Goal: Task Accomplishment & Management: Use online tool/utility

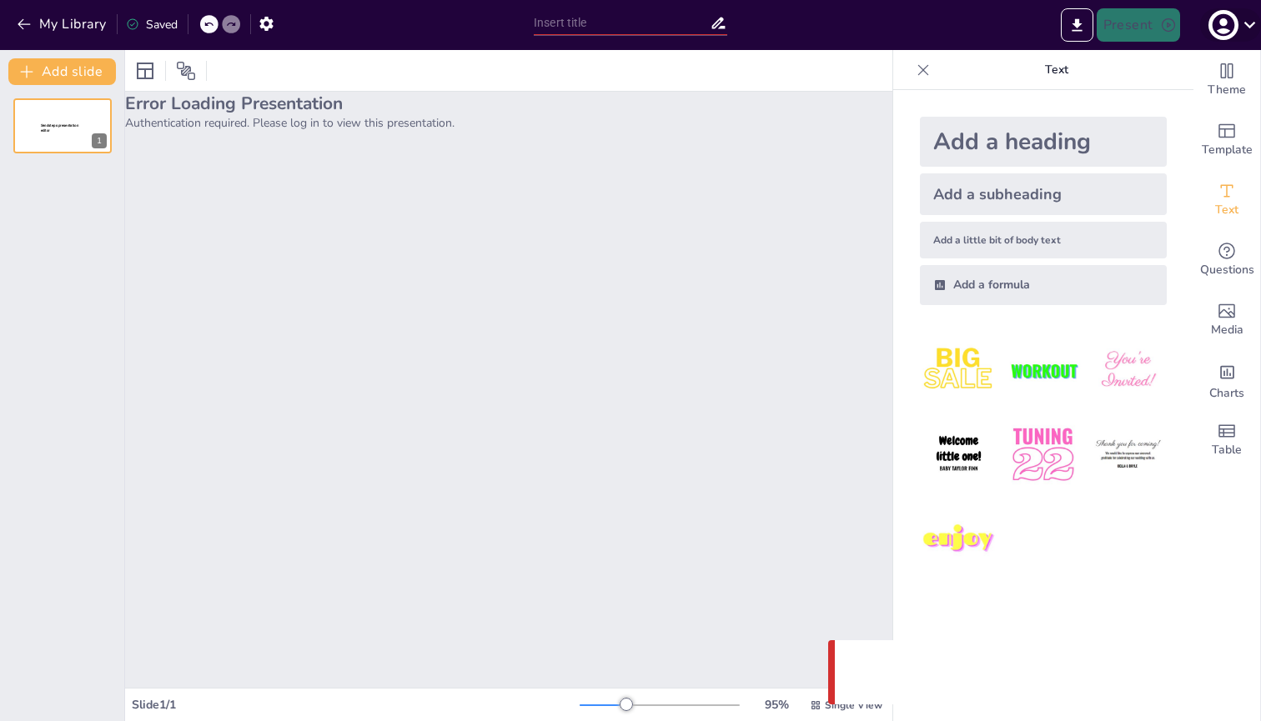
click at [1239, 31] on icon at bounding box center [1249, 24] width 23 height 23
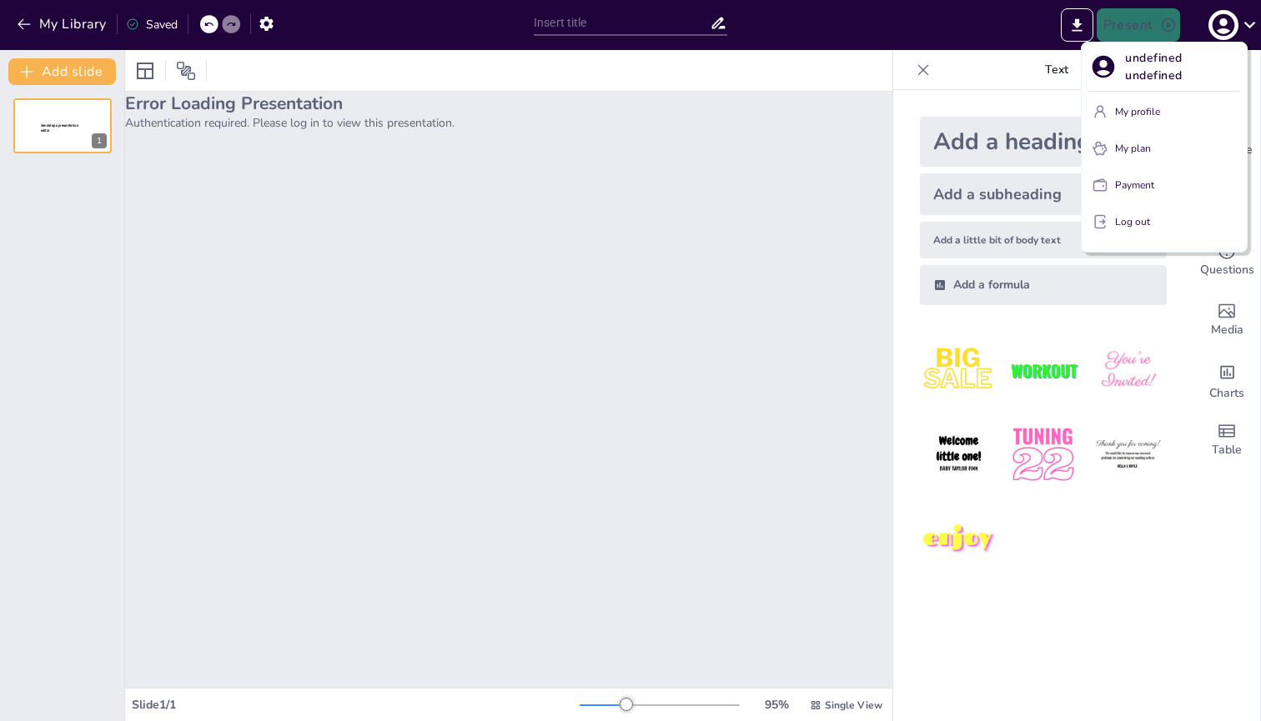
click at [1118, 224] on p "Log out" at bounding box center [1132, 221] width 35 height 15
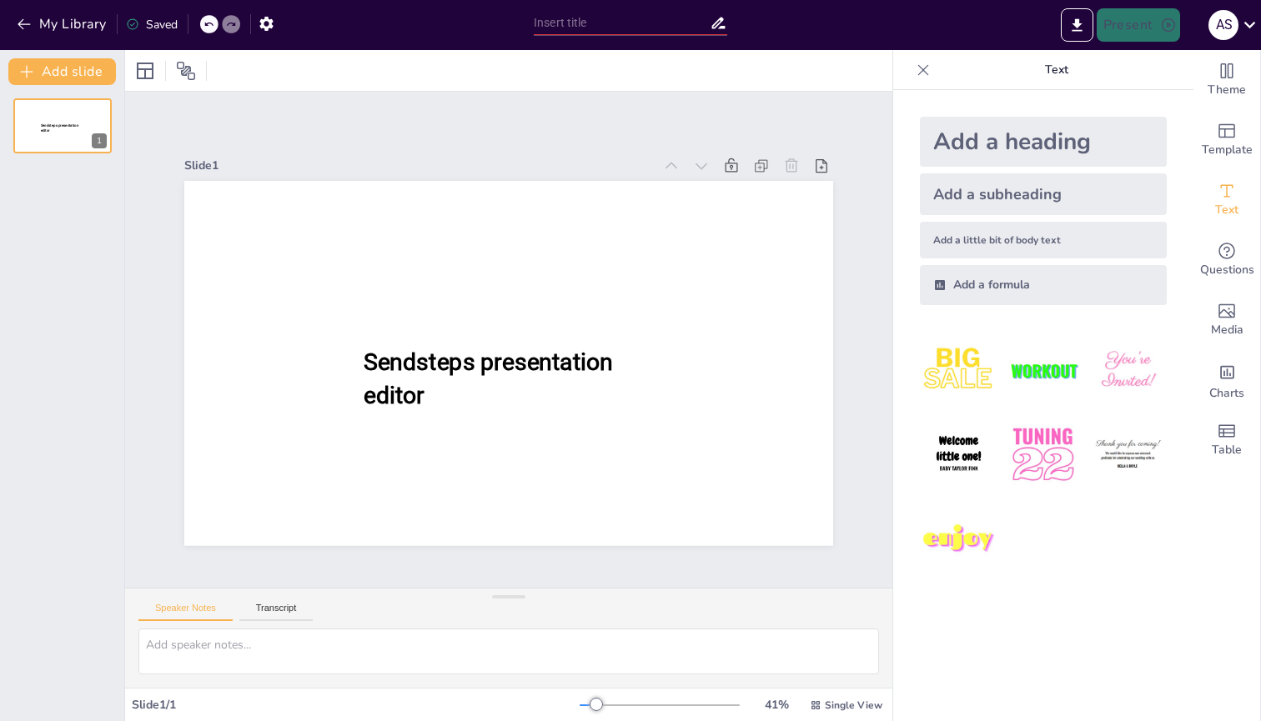
type input "New Sendsteps"
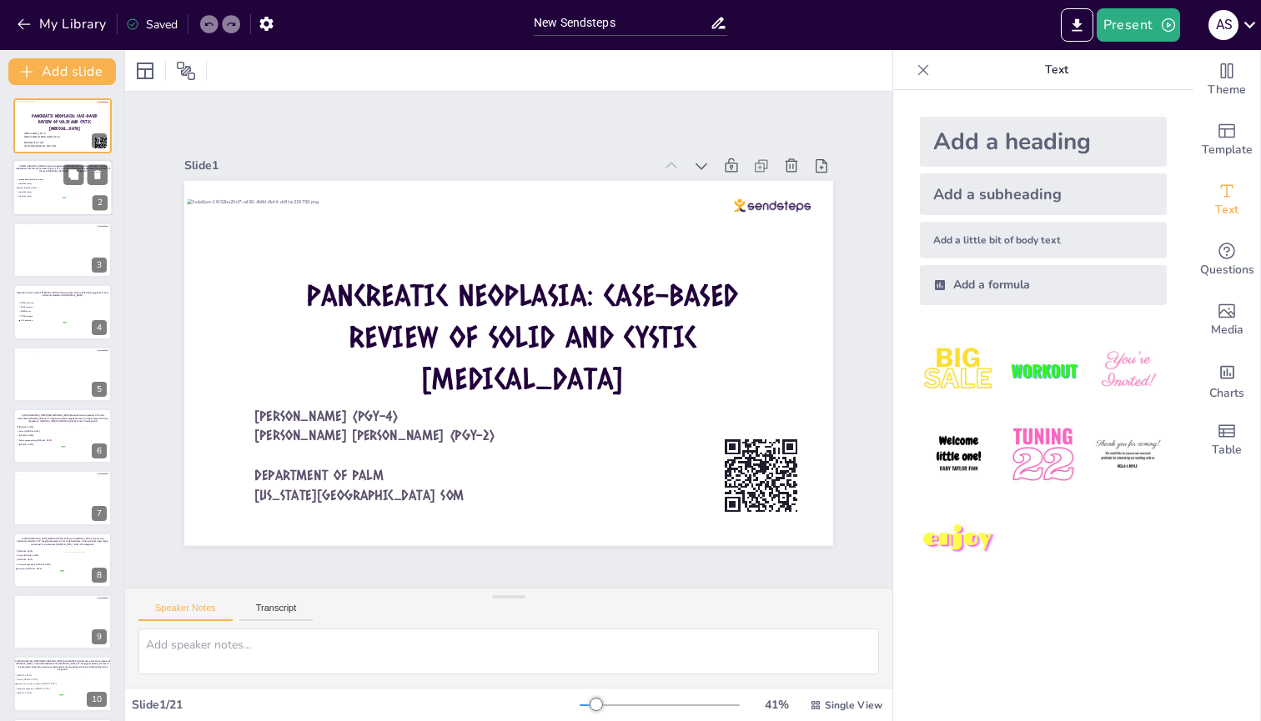
click at [54, 200] on div at bounding box center [63, 188] width 100 height 57
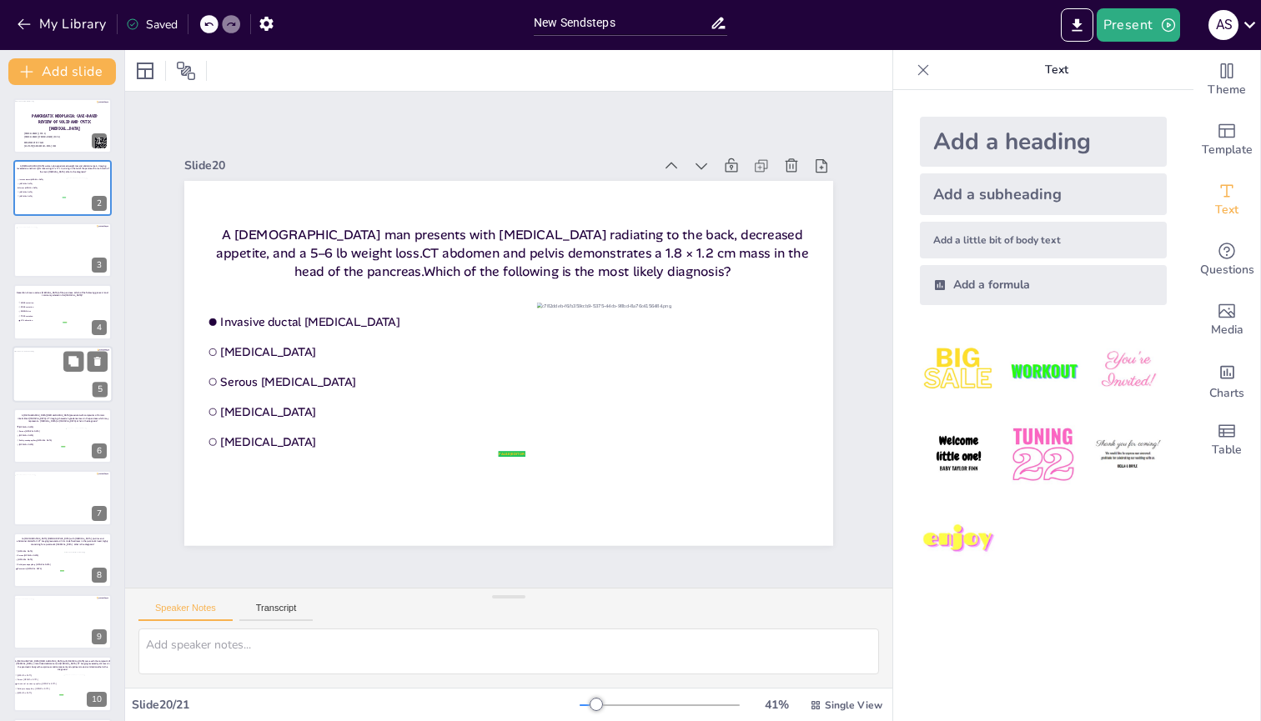
click at [41, 366] on div at bounding box center [62, 375] width 99 height 49
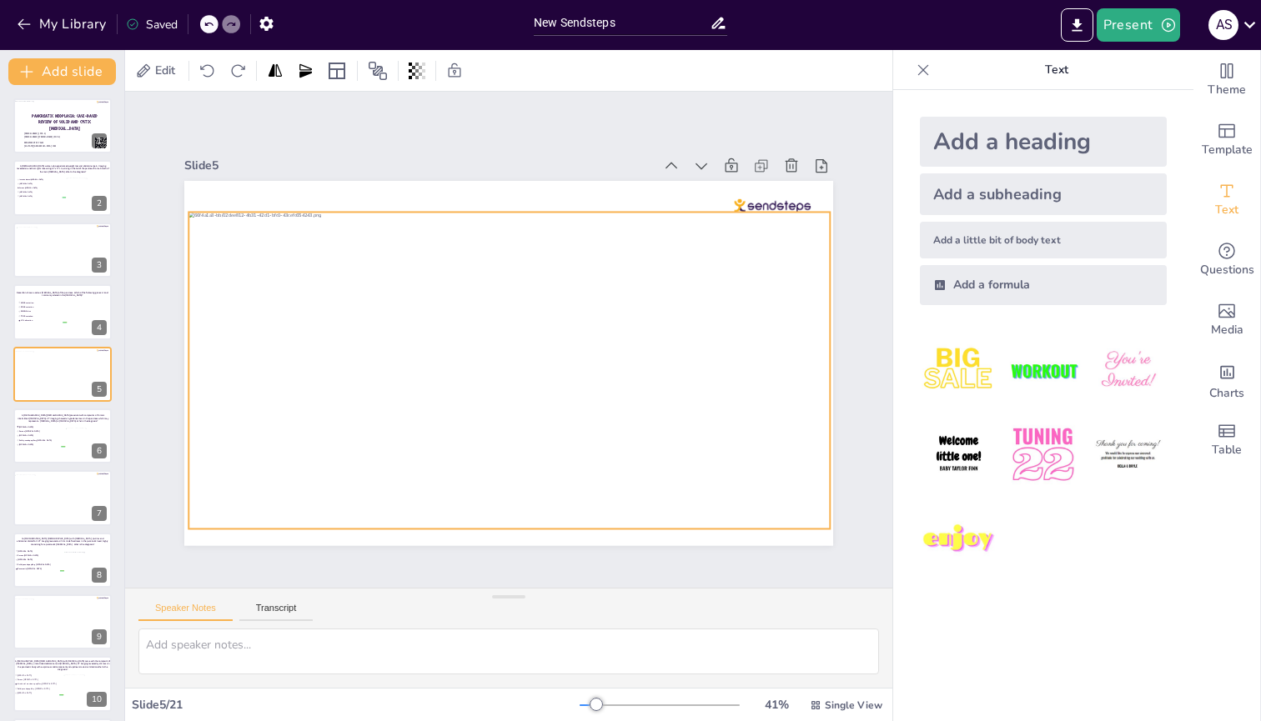
click at [376, 290] on div at bounding box center [508, 371] width 641 height 318
click at [419, 212] on div at bounding box center [508, 371] width 641 height 318
click at [35, 189] on span "Serous [MEDICAL_DATA]" at bounding box center [41, 189] width 47 height 3
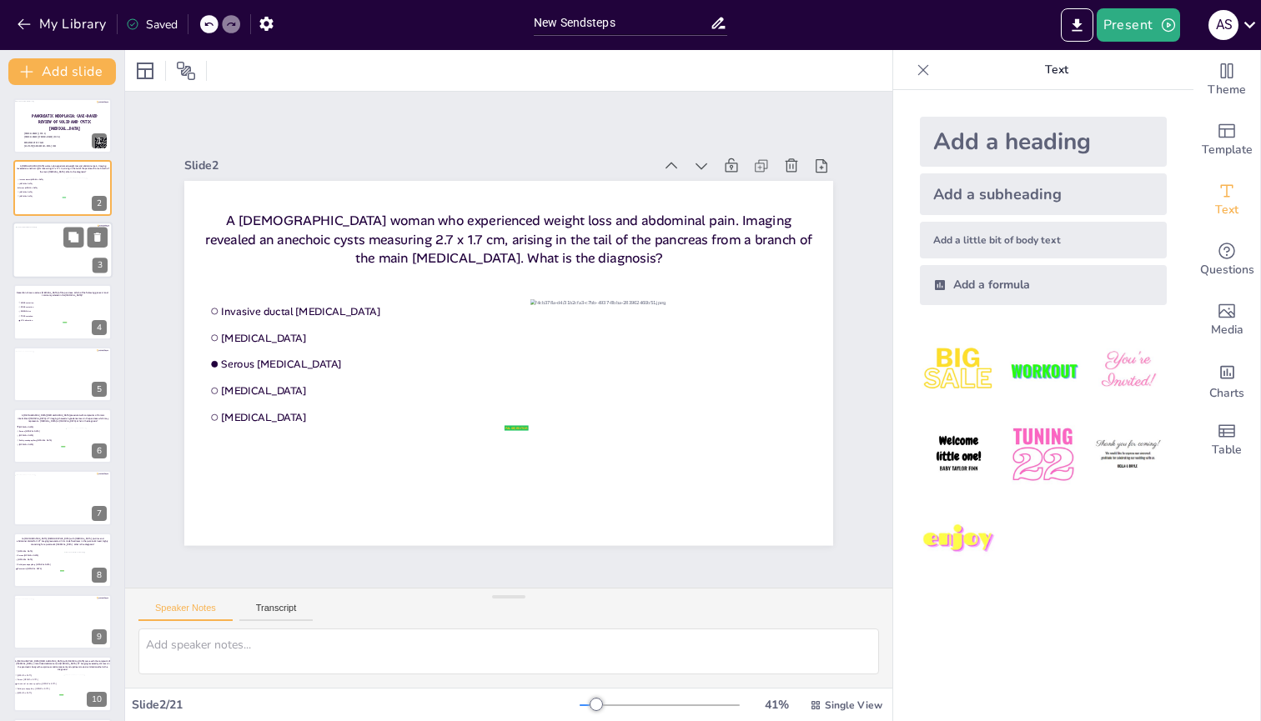
click at [36, 248] on div at bounding box center [64, 252] width 97 height 51
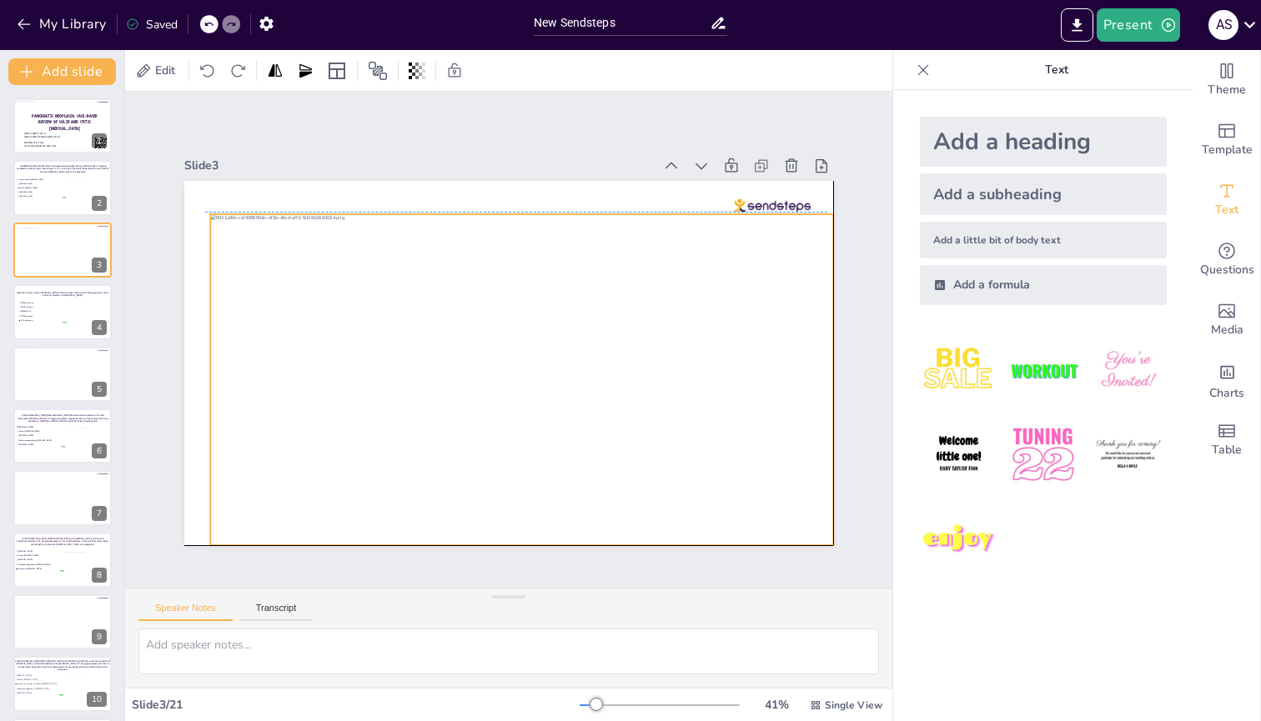
click at [484, 362] on div at bounding box center [521, 380] width 623 height 332
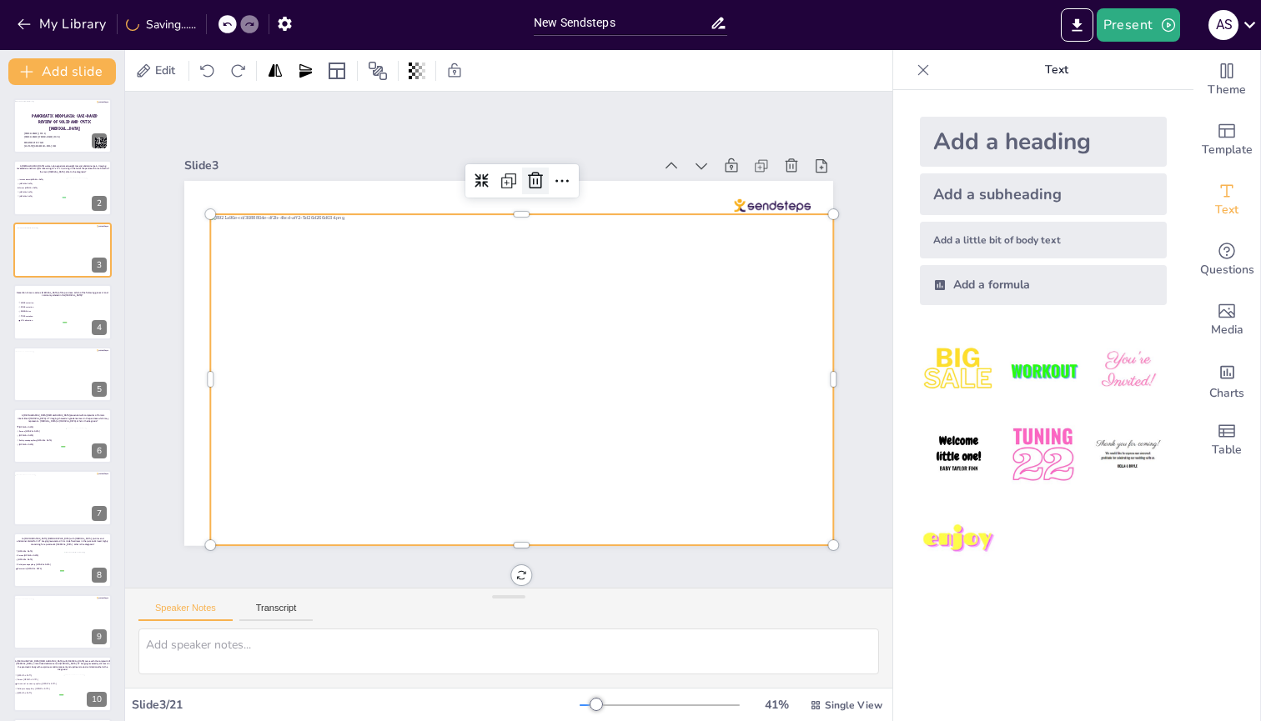
click at [528, 178] on icon at bounding box center [535, 180] width 15 height 17
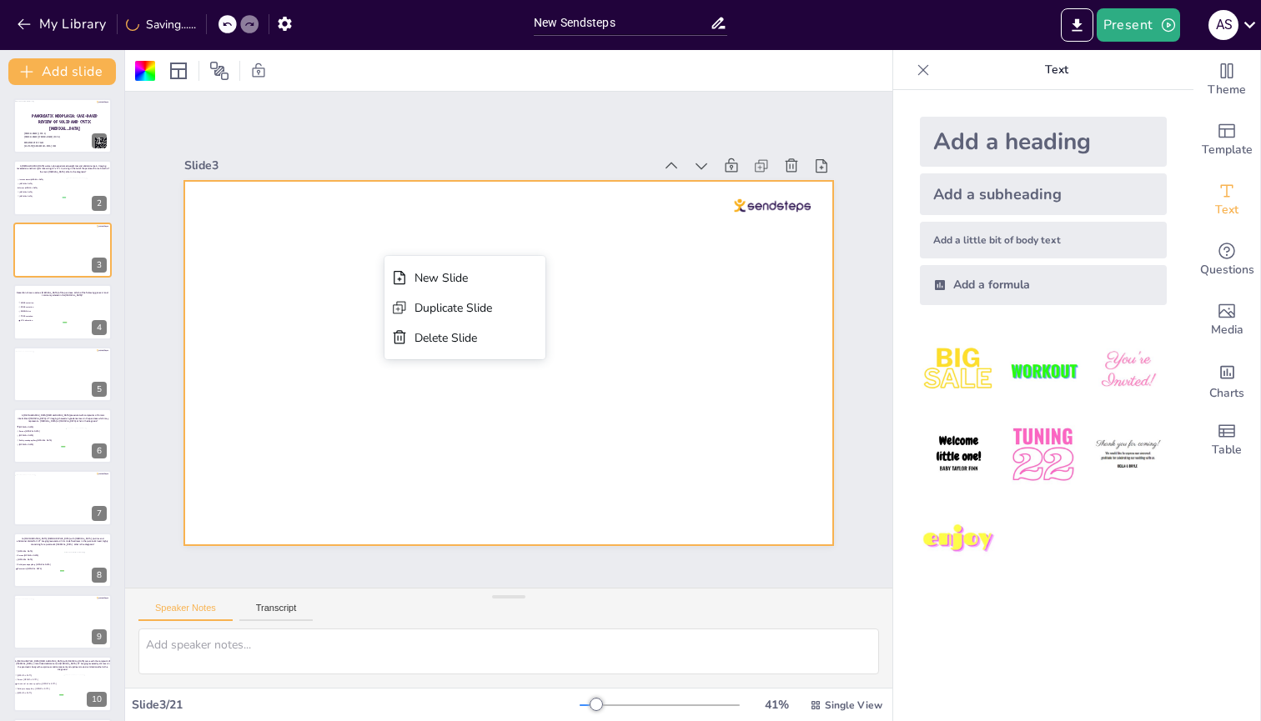
click at [749, 296] on div at bounding box center [508, 363] width 649 height 365
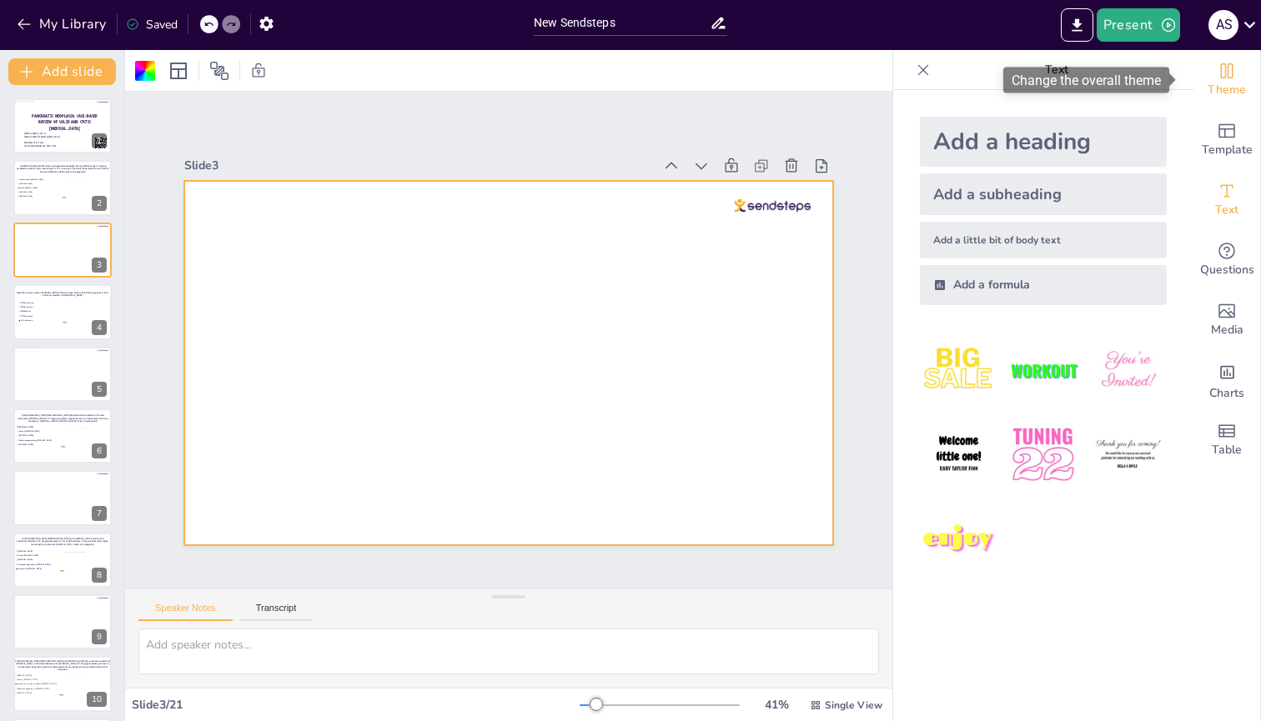
click at [1210, 84] on span "Theme" at bounding box center [1226, 90] width 38 height 18
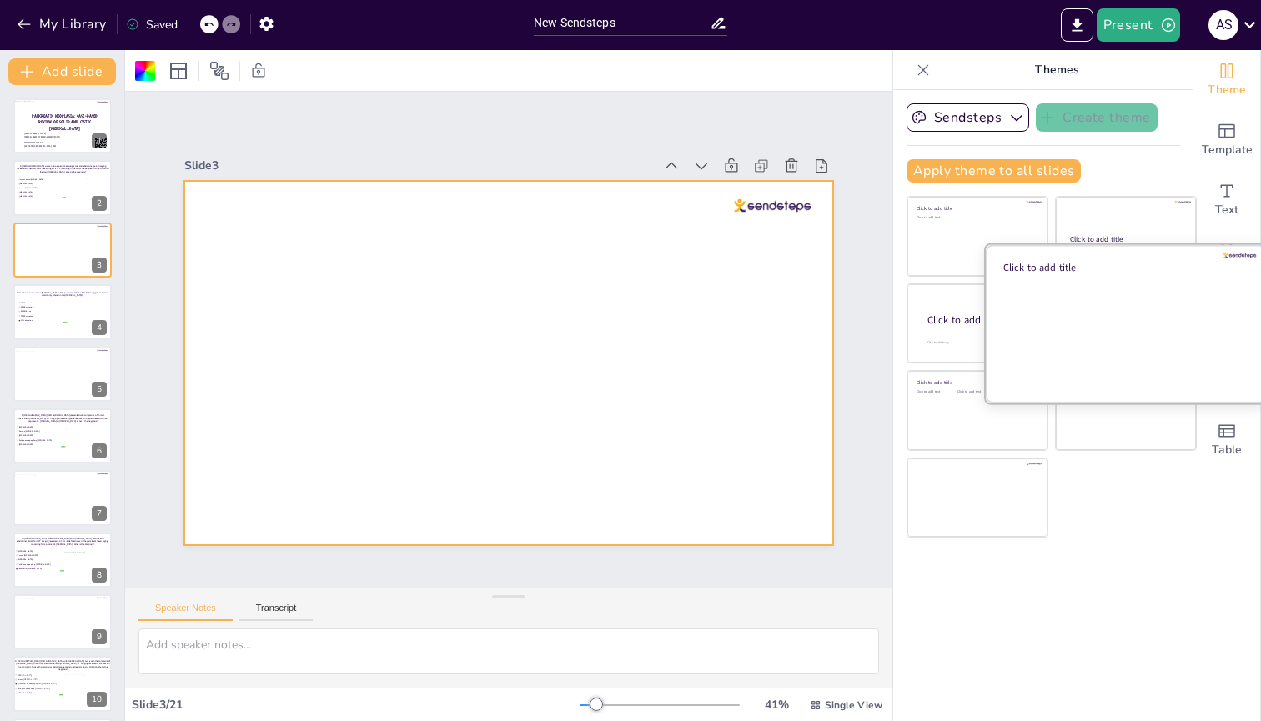
click at [1093, 328] on div at bounding box center [1126, 323] width 280 height 158
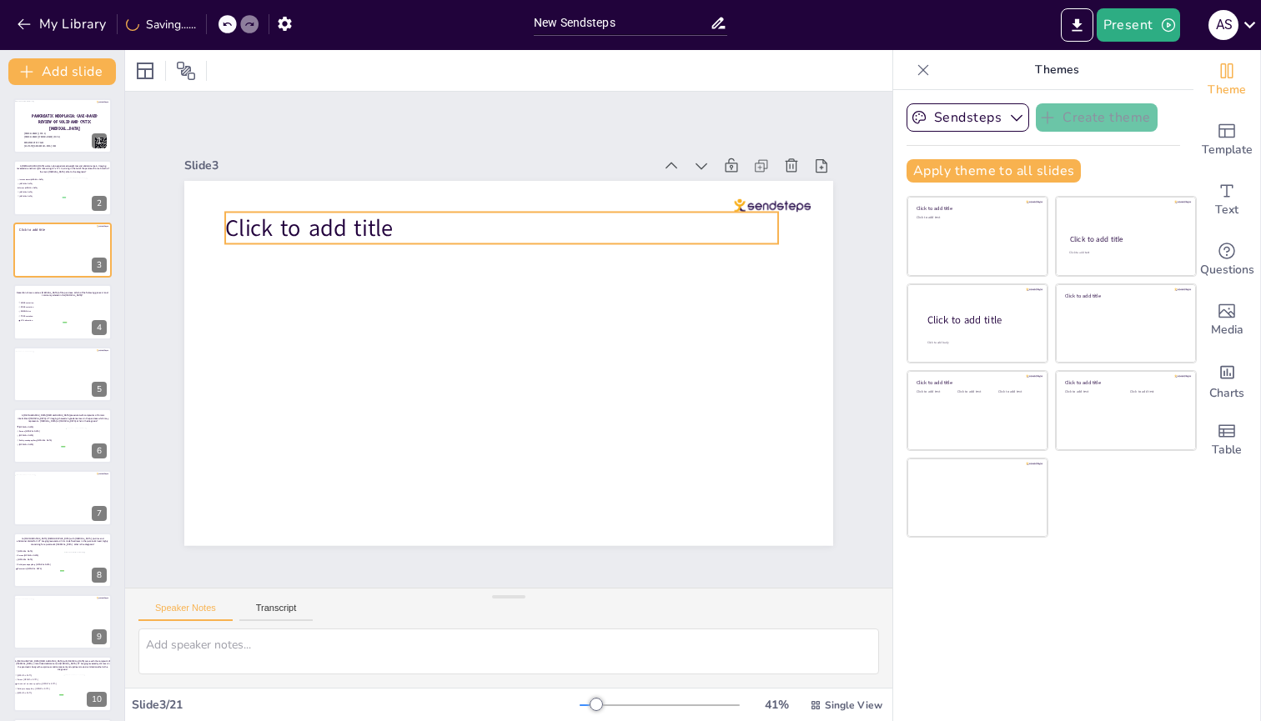
click at [268, 221] on span "Click to add title" at bounding box center [309, 228] width 168 height 32
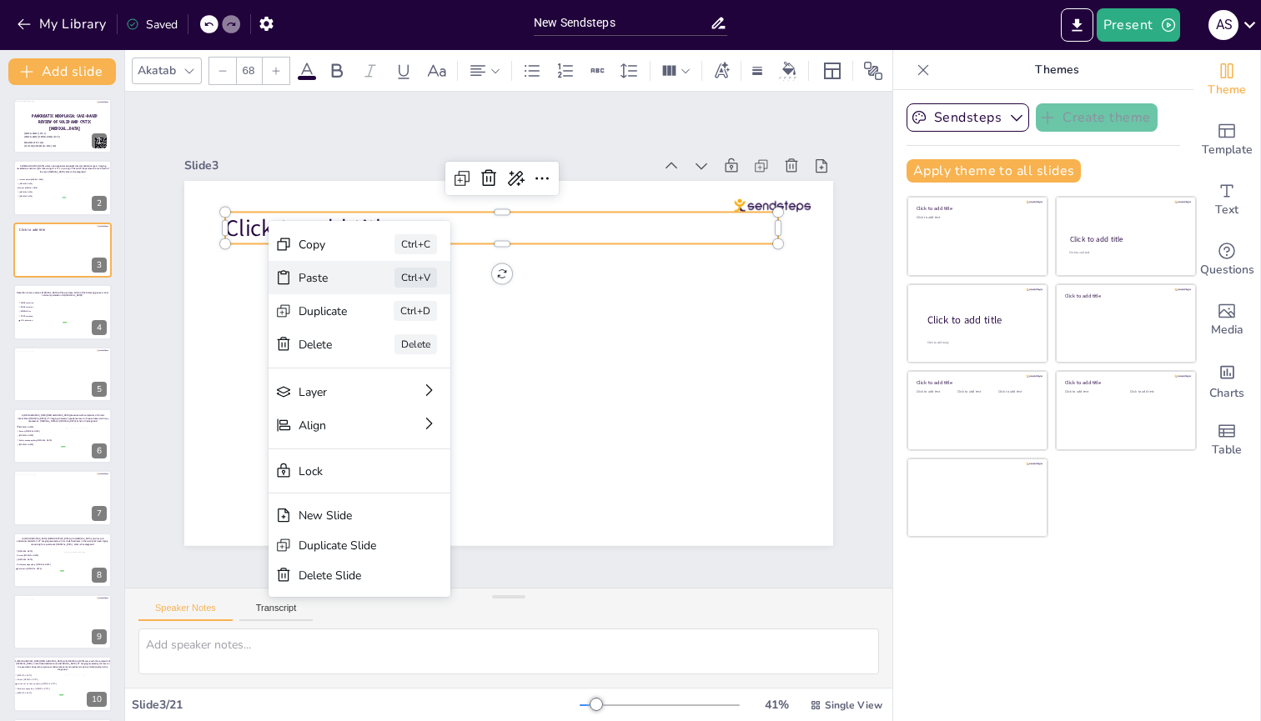
click at [303, 279] on div "Paste" at bounding box center [322, 278] width 49 height 16
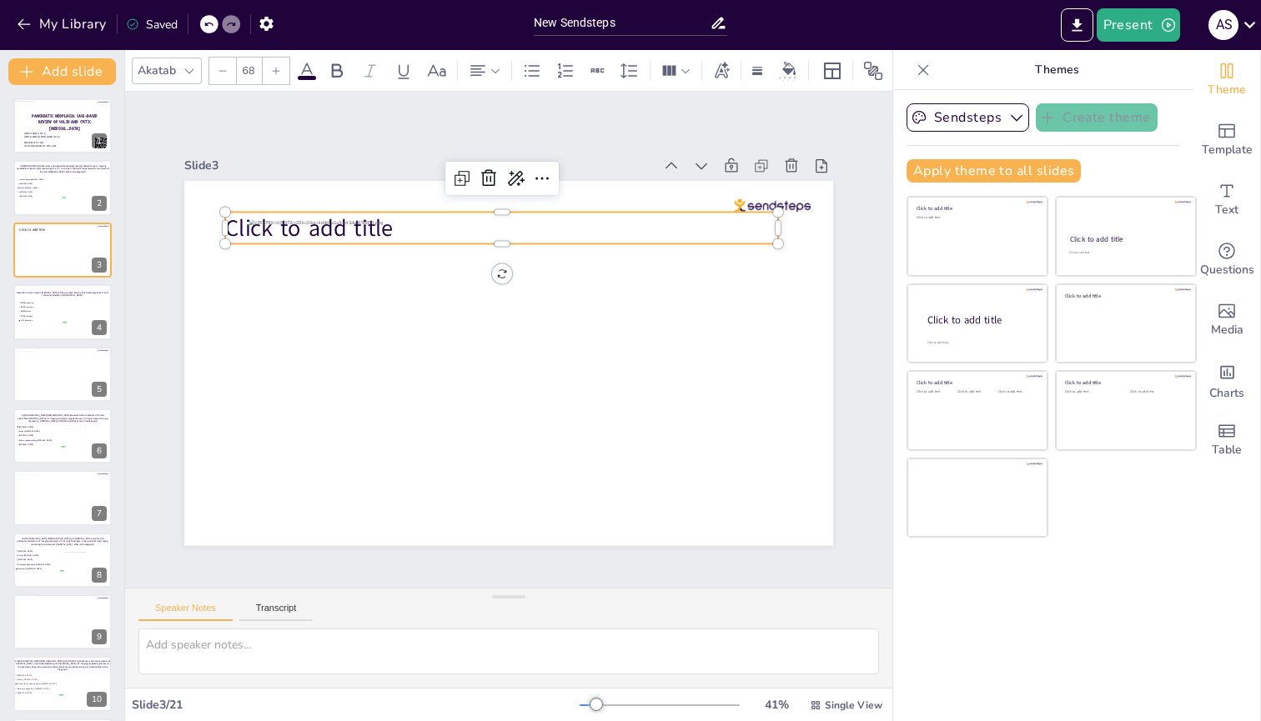
click at [225, 221] on span "Click to add title" at bounding box center [309, 228] width 168 height 32
click at [479, 173] on icon at bounding box center [489, 178] width 20 height 20
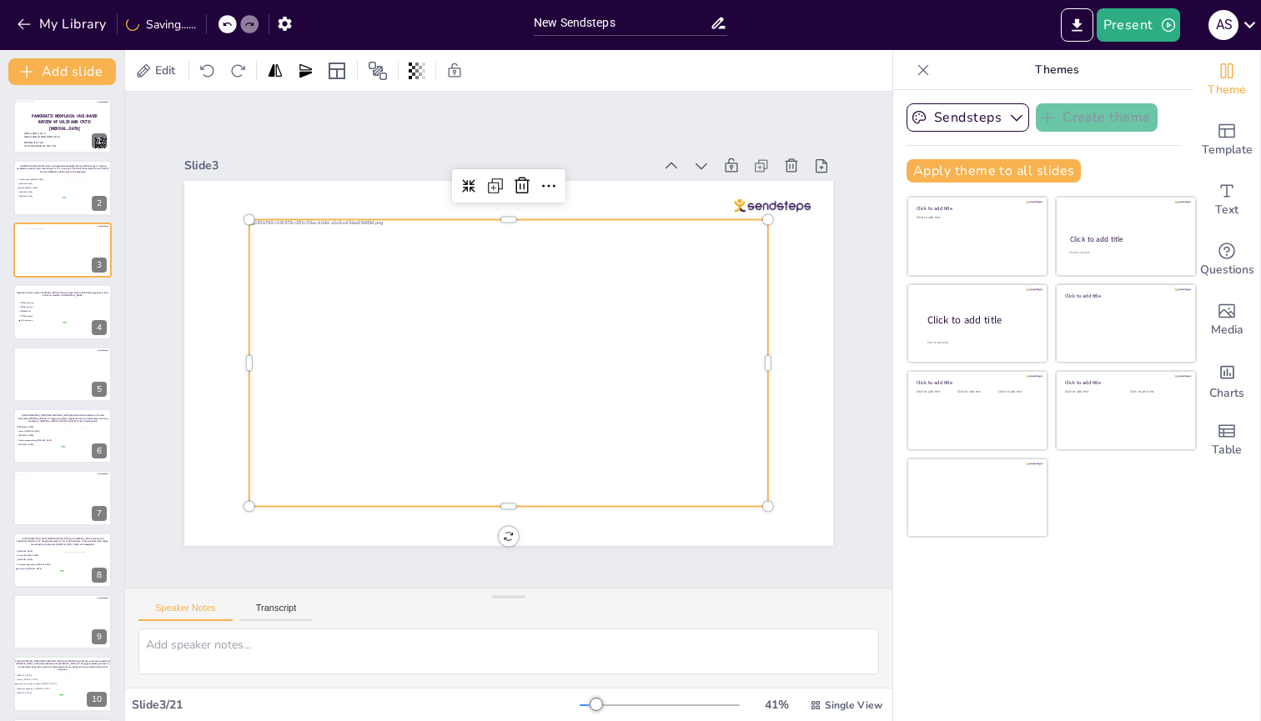
click at [253, 324] on div at bounding box center [508, 363] width 519 height 288
drag, startPoint x: 235, startPoint y: 354, endPoint x: 238, endPoint y: 331, distance: 22.7
click at [238, 331] on div at bounding box center [244, 363] width 13 height 288
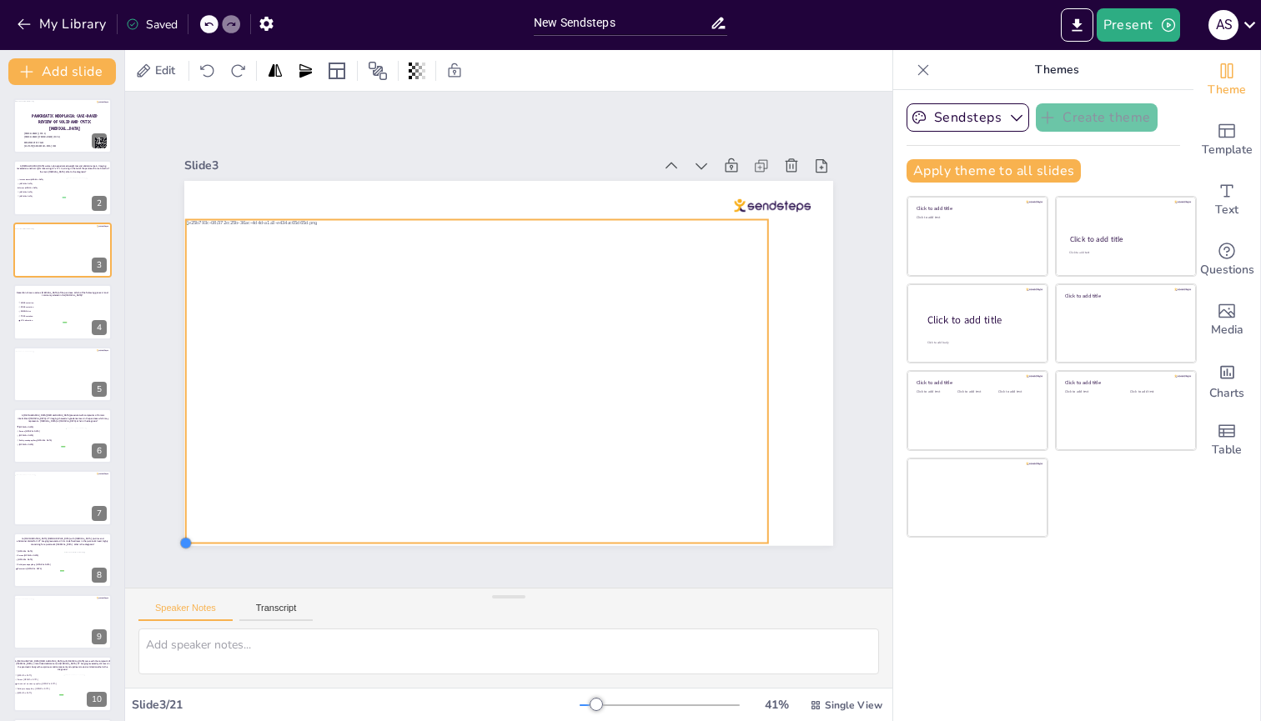
drag, startPoint x: 239, startPoint y: 499, endPoint x: 173, endPoint y: 524, distance: 70.2
click at [184, 524] on div at bounding box center [508, 363] width 649 height 365
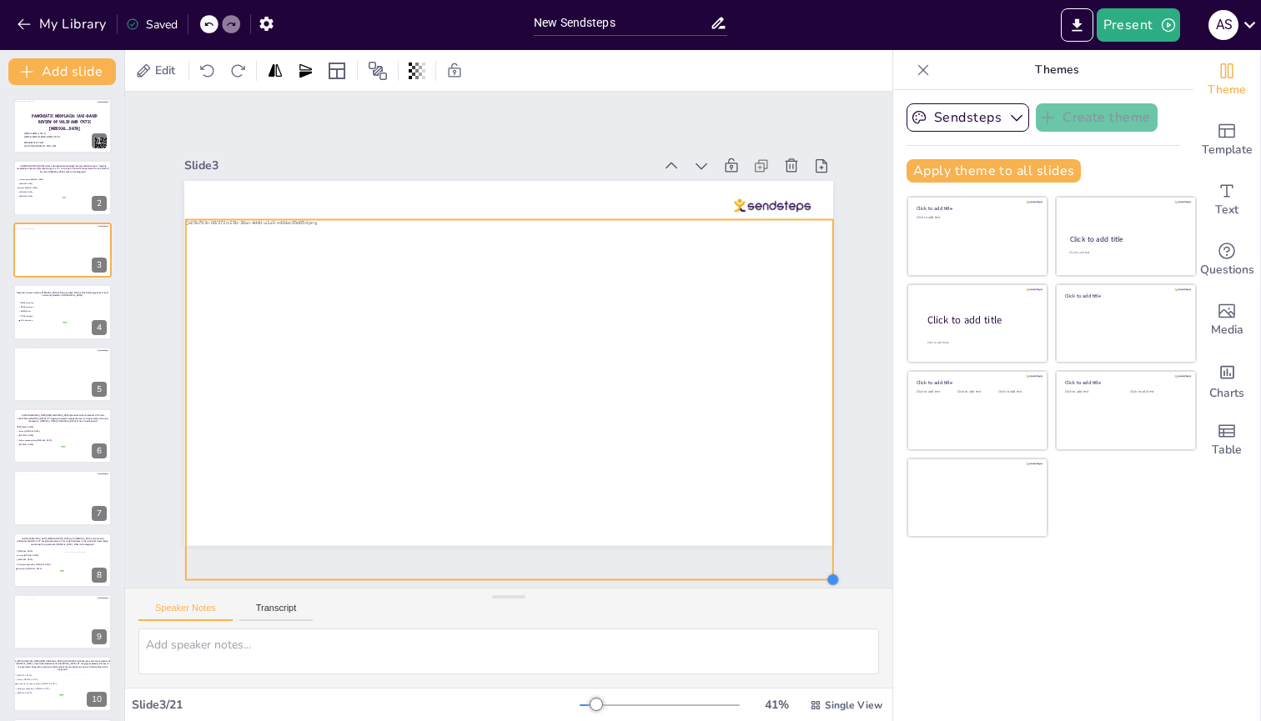
drag, startPoint x: 757, startPoint y: 535, endPoint x: 822, endPoint y: 522, distance: 66.4
click at [822, 522] on div "Slide 1 PANCREATIC NEOPLASIA: CASE-BASED REVIEW OF SOLID AND CYSTIC [MEDICAL_DA…" at bounding box center [509, 340] width 742 height 412
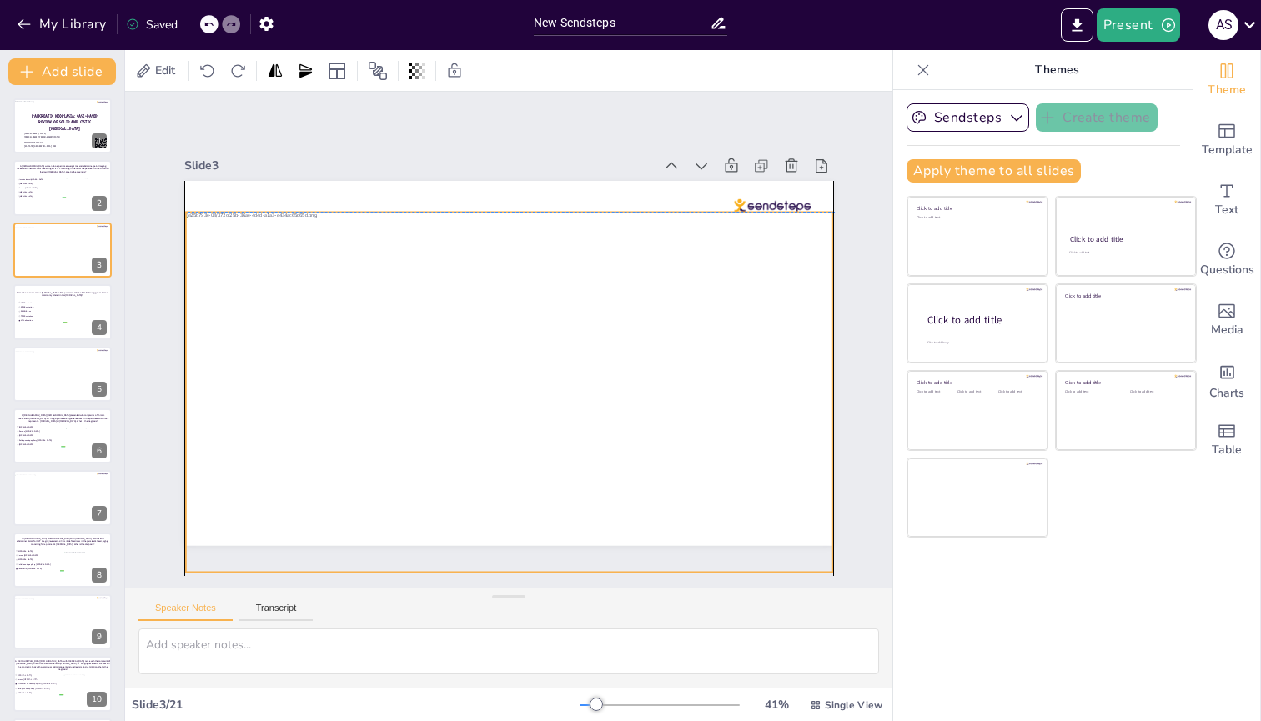
click at [474, 228] on div at bounding box center [508, 392] width 650 height 360
click at [847, 499] on div "Slide 1 PANCREATIC NEOPLASIA: CASE-BASED REVIEW OF SOLID AND CYSTIC [MEDICAL_DA…" at bounding box center [509, 340] width 742 height 412
